Goal: Book appointment/travel/reservation

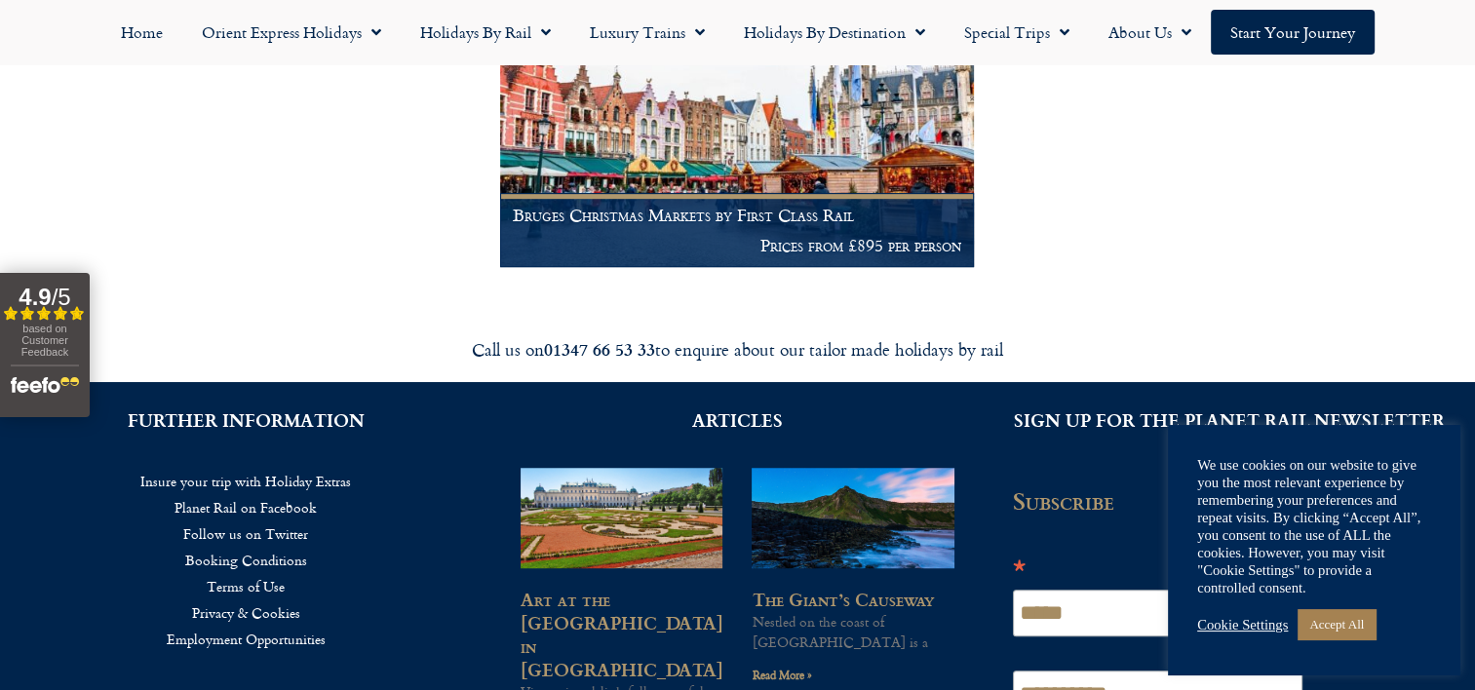
scroll to position [878, 0]
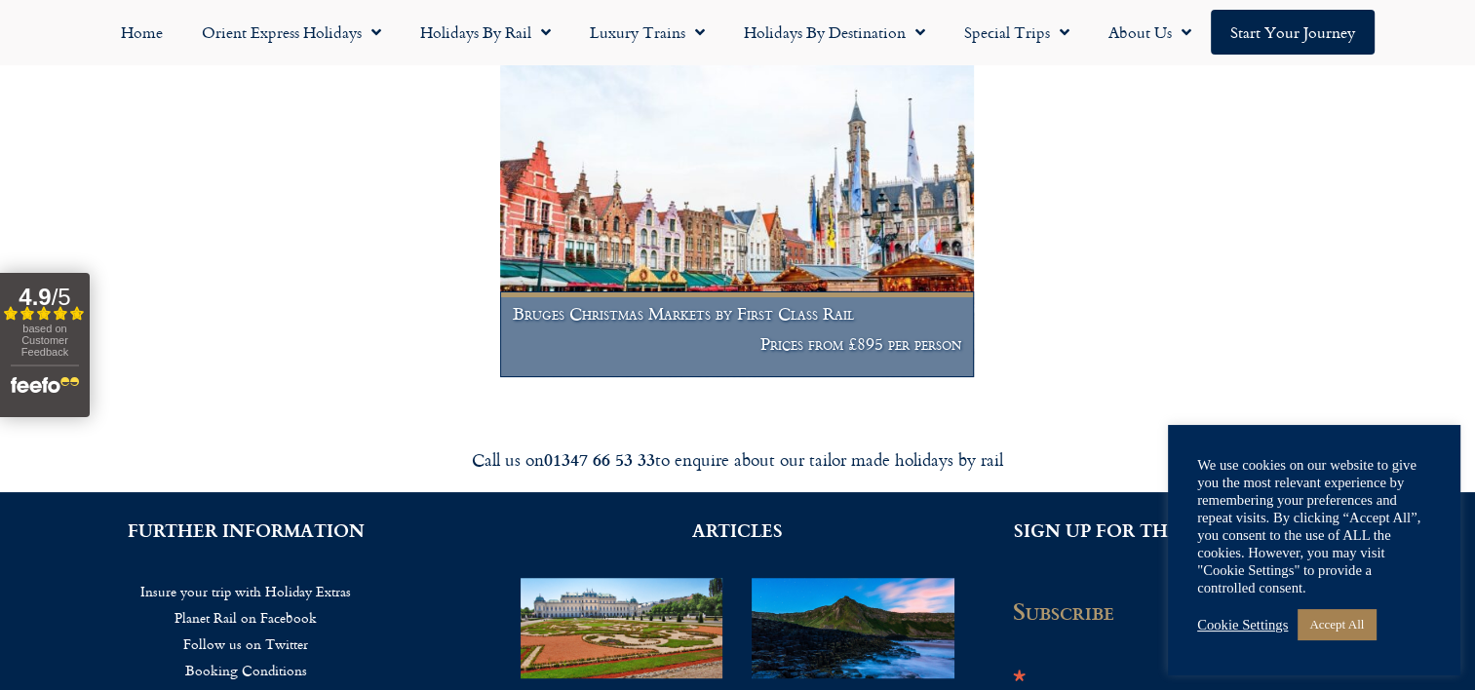
click at [727, 251] on img at bounding box center [737, 217] width 475 height 323
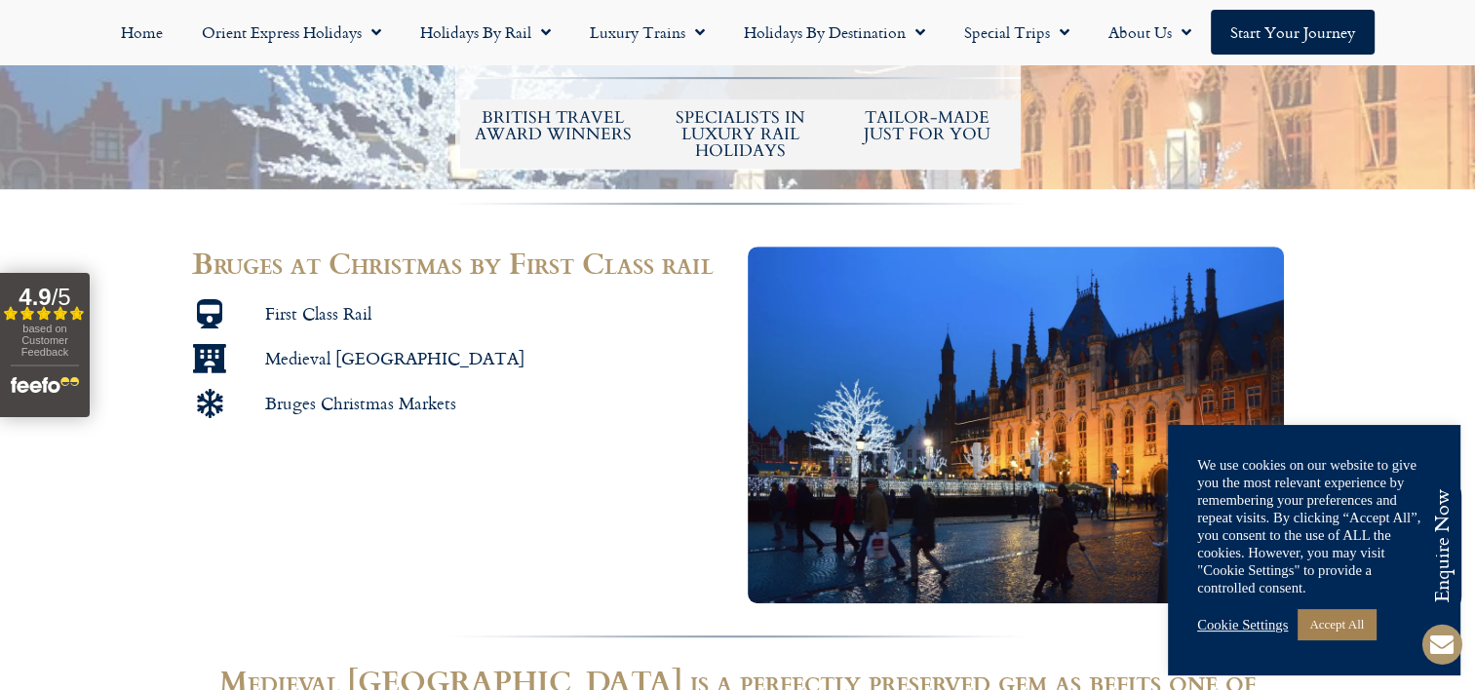
scroll to position [293, 0]
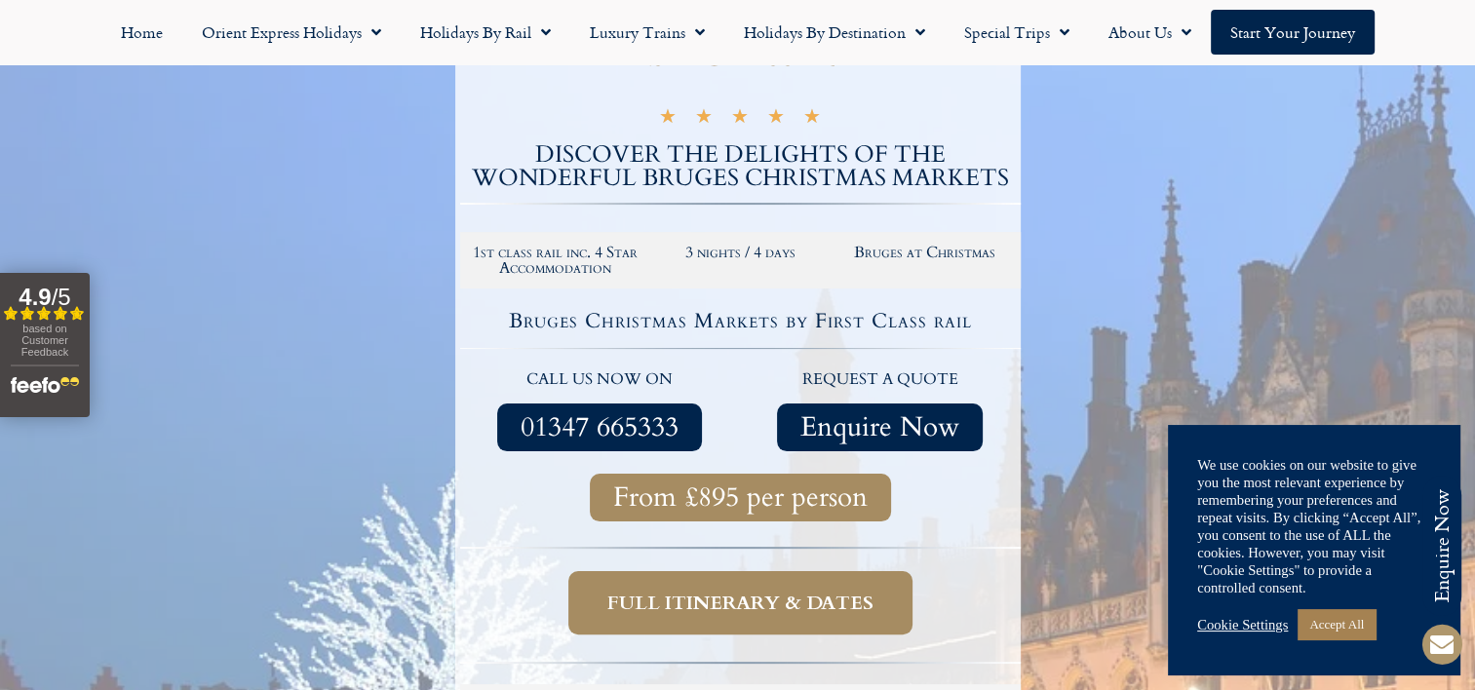
click at [703, 596] on span "Full itinerary & dates" at bounding box center [741, 603] width 266 height 24
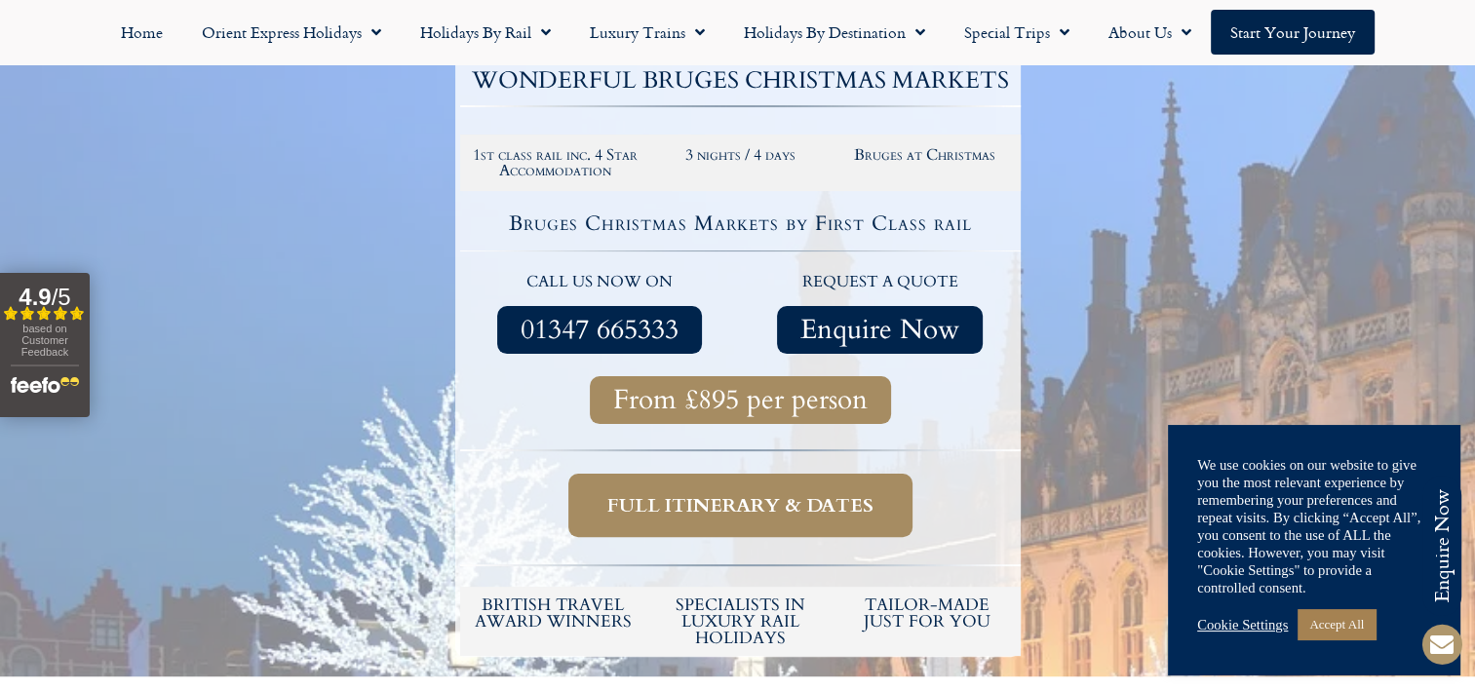
scroll to position [488, 0]
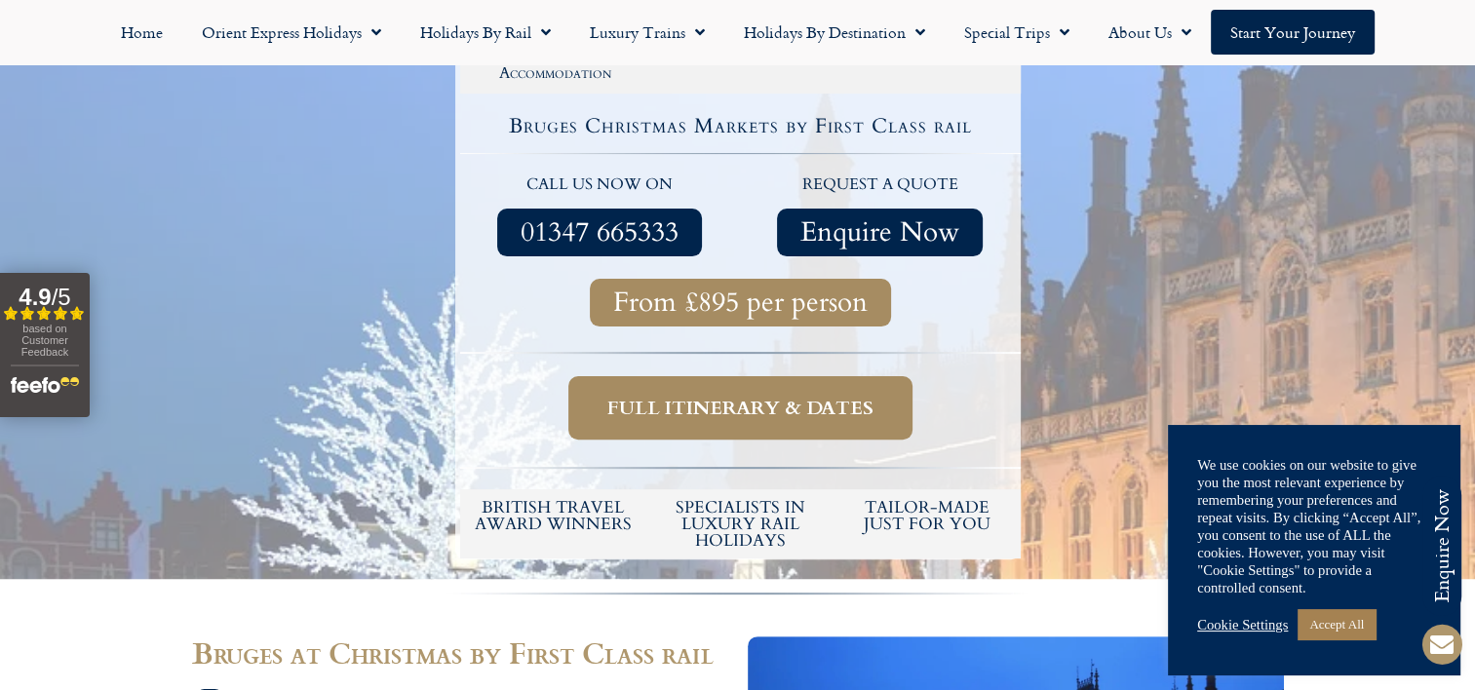
click at [741, 402] on span "Full itinerary & dates" at bounding box center [741, 408] width 266 height 24
click at [689, 415] on span "Full itinerary & dates" at bounding box center [741, 408] width 266 height 24
